Goal: Task Accomplishment & Management: Manage account settings

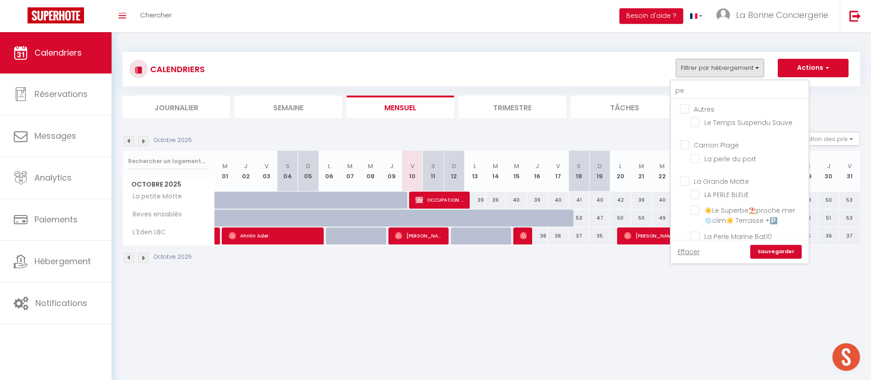
type input "pet"
checkbox input "false"
checkbox input "true"
type input "peti"
checkbox input "false"
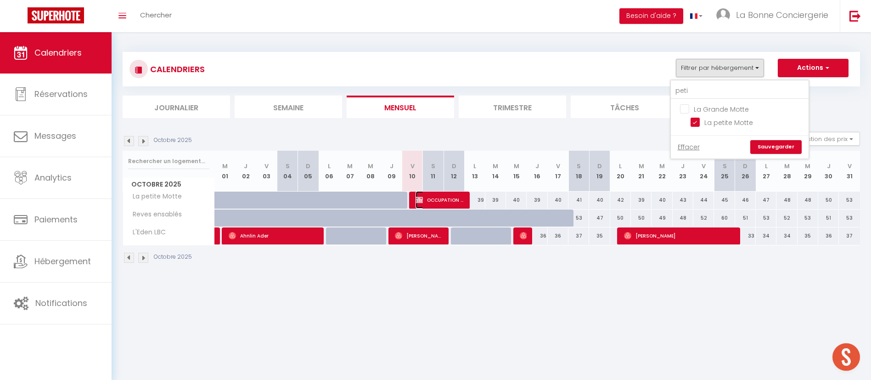
drag, startPoint x: 432, startPoint y: 201, endPoint x: 597, endPoint y: 285, distance: 185.4
click at [432, 201] on span "OCCUPATION PROPRIETAIRE" at bounding box center [440, 199] width 48 height 17
select select "OK"
select select "0"
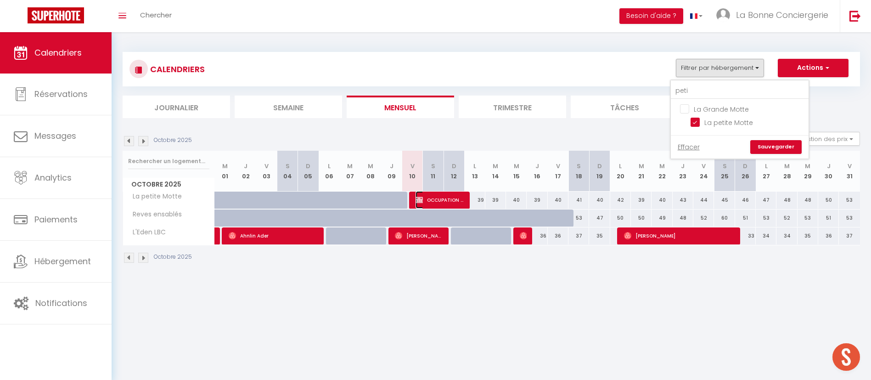
select select "0"
select select "1"
select select
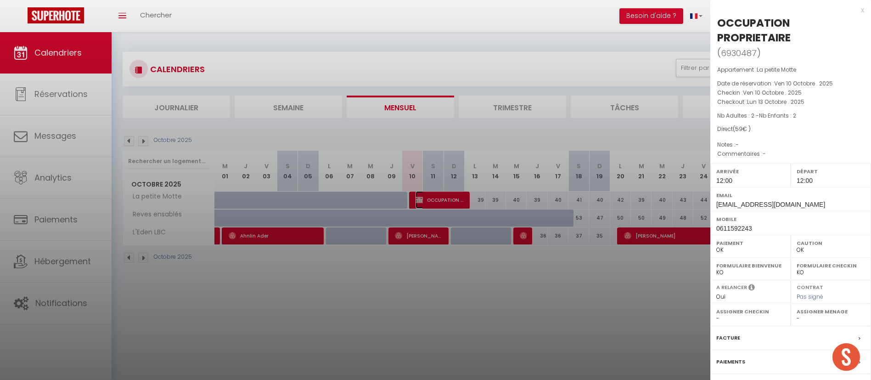
select select "15623"
click at [745, 360] on div "Paiements" at bounding box center [790, 362] width 161 height 24
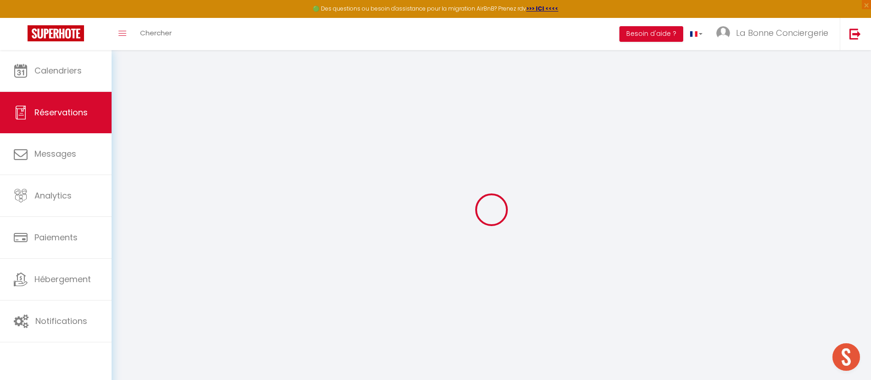
select select "0"
select select
checkbox input "false"
